Goal: Check status: Check status

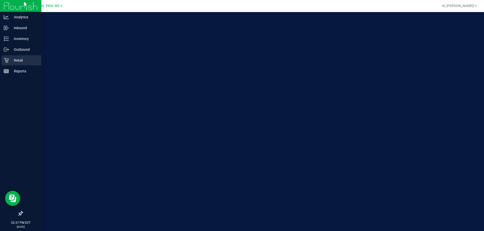
click at [7, 60] on icon at bounding box center [6, 60] width 5 height 5
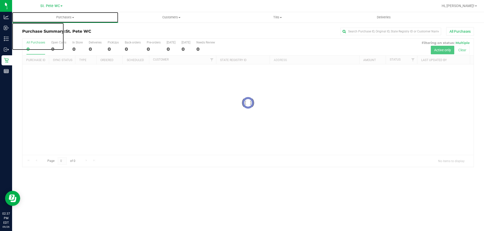
click at [59, 17] on span "Purchases" at bounding box center [65, 17] width 106 height 5
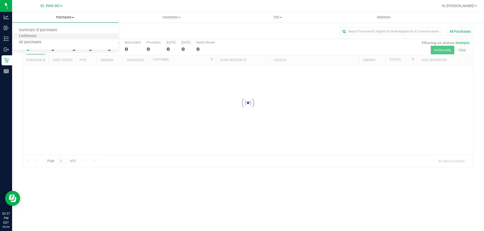
click at [56, 35] on li "Fulfillment" at bounding box center [65, 37] width 106 height 6
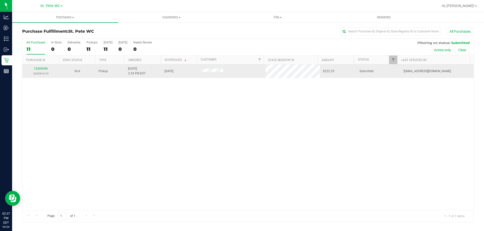
click at [40, 72] on p "(328081615)" at bounding box center [40, 73] width 30 height 5
click at [40, 70] on link "12009696" at bounding box center [41, 69] width 14 height 4
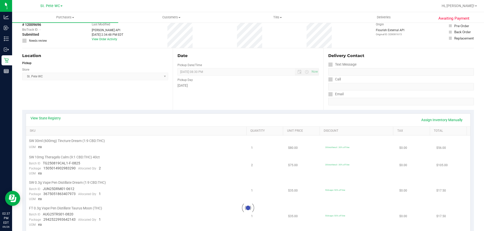
scroll to position [50, 0]
